Goal: Information Seeking & Learning: Learn about a topic

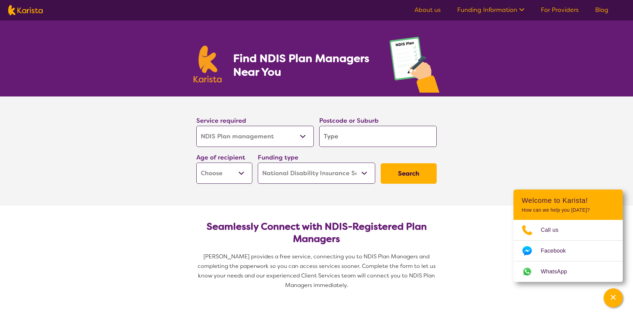
select select "NDIS Plan management"
select select "NDIS"
select select "NDIS Plan management"
select select "NDIS"
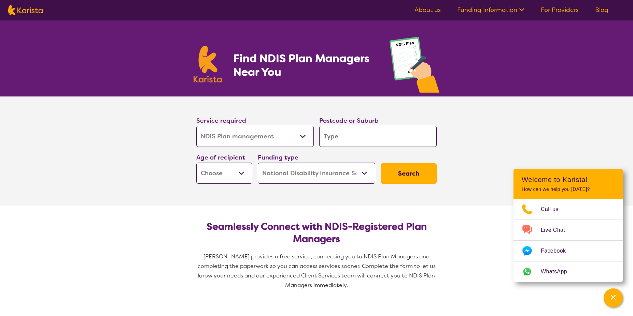
select select "Behaviour support"
click option "Behaviour support" at bounding box center [0, 0] width 0 height 0
select select "Behaviour support"
click at [347, 139] on input "search" at bounding box center [377, 136] width 117 height 21
type input "6"
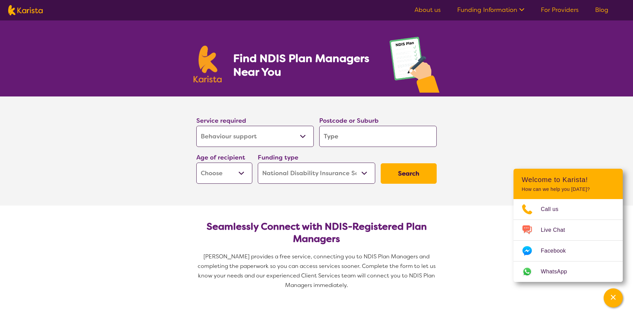
type input "6"
type input "61"
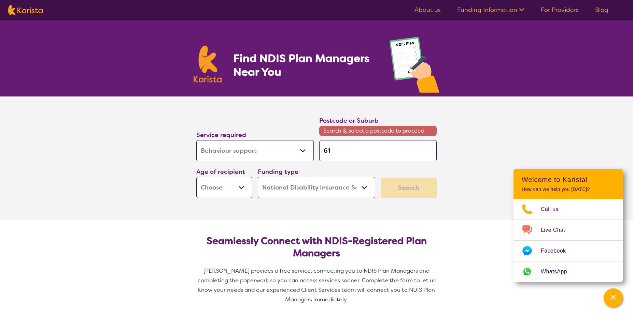
type input "616"
type input "6160"
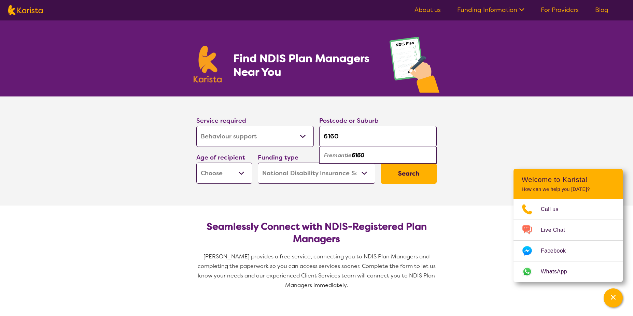
type input "6160"
click at [350, 157] on em "Fremantle" at bounding box center [338, 155] width 28 height 7
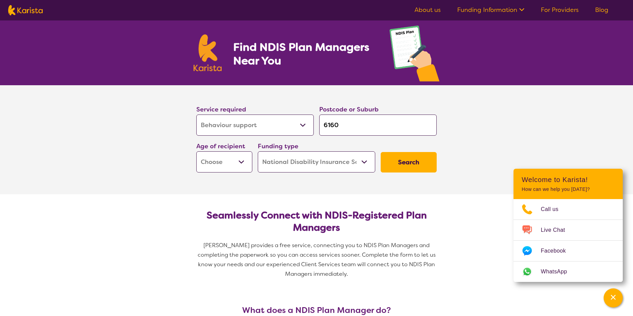
scroll to position [12, 0]
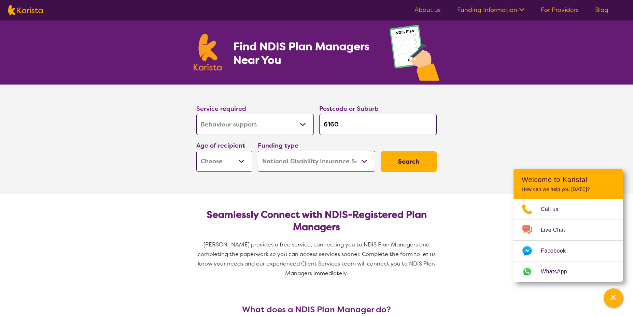
click option "National Disability Insurance Scheme (NDIS)" at bounding box center [0, 0] width 0 height 0
select select "AD"
click option "Adult - 18 to 64" at bounding box center [0, 0] width 0 height 0
select select "AD"
click at [408, 162] on button "Search" at bounding box center [408, 161] width 56 height 20
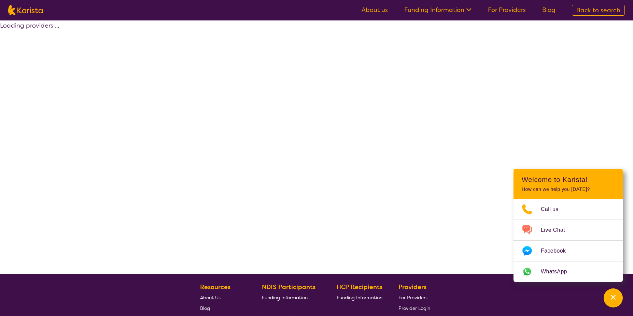
select select "by_score"
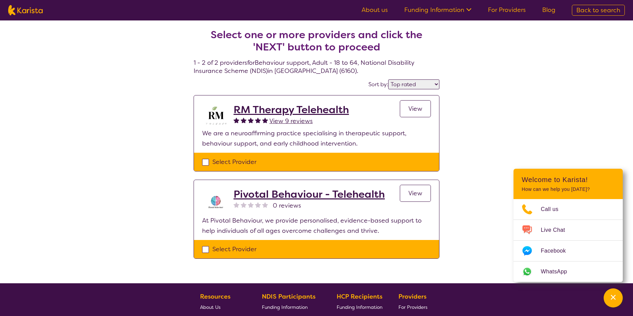
click option "Top rated" at bounding box center [0, 0] width 0 height 0
select select "NDIS Plan management"
select select "AD"
select select "NDIS"
select select "NDIS Plan management"
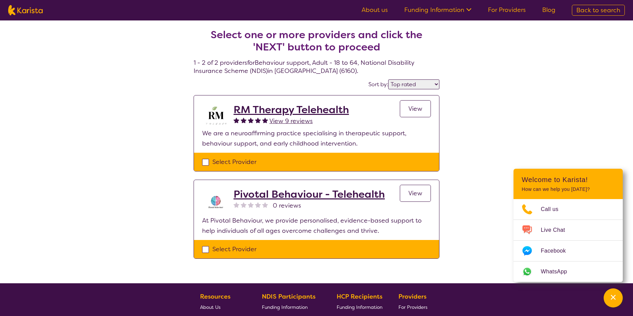
select select "AD"
select select "NDIS"
